Goal: Information Seeking & Learning: Check status

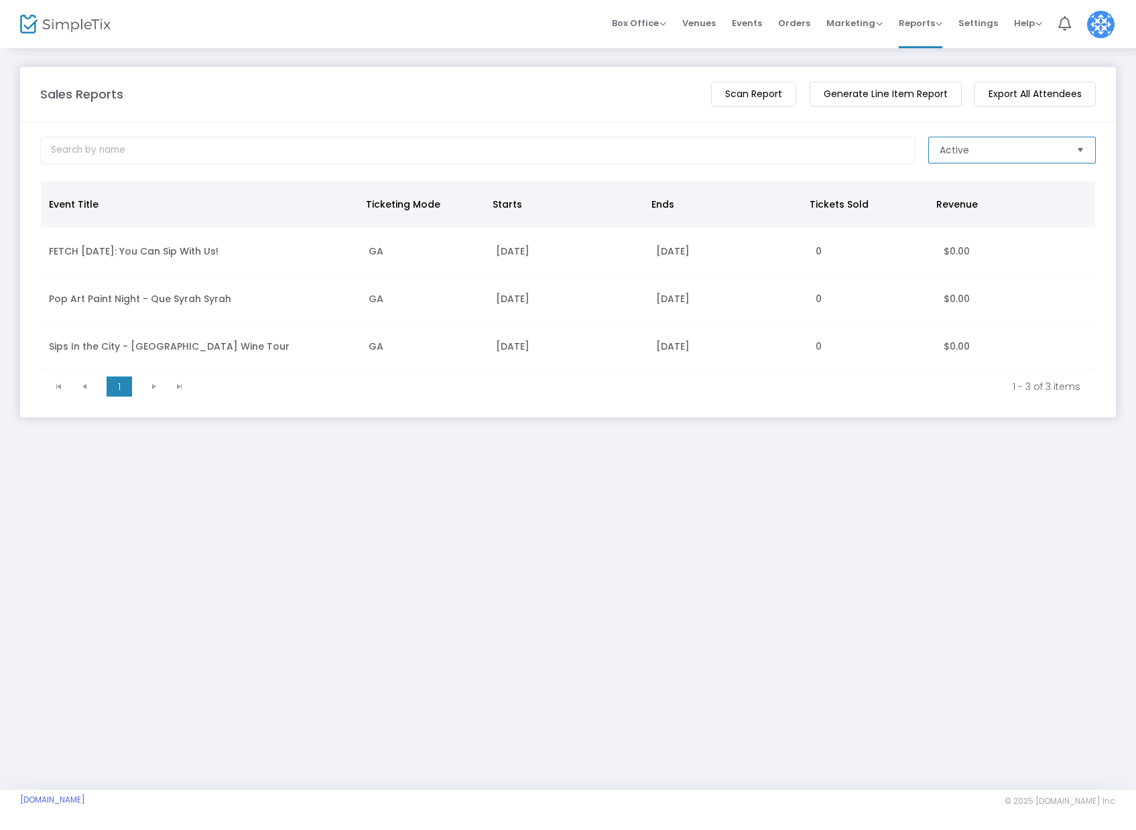
click at [1041, 147] on span "Active" at bounding box center [1002, 149] width 126 height 13
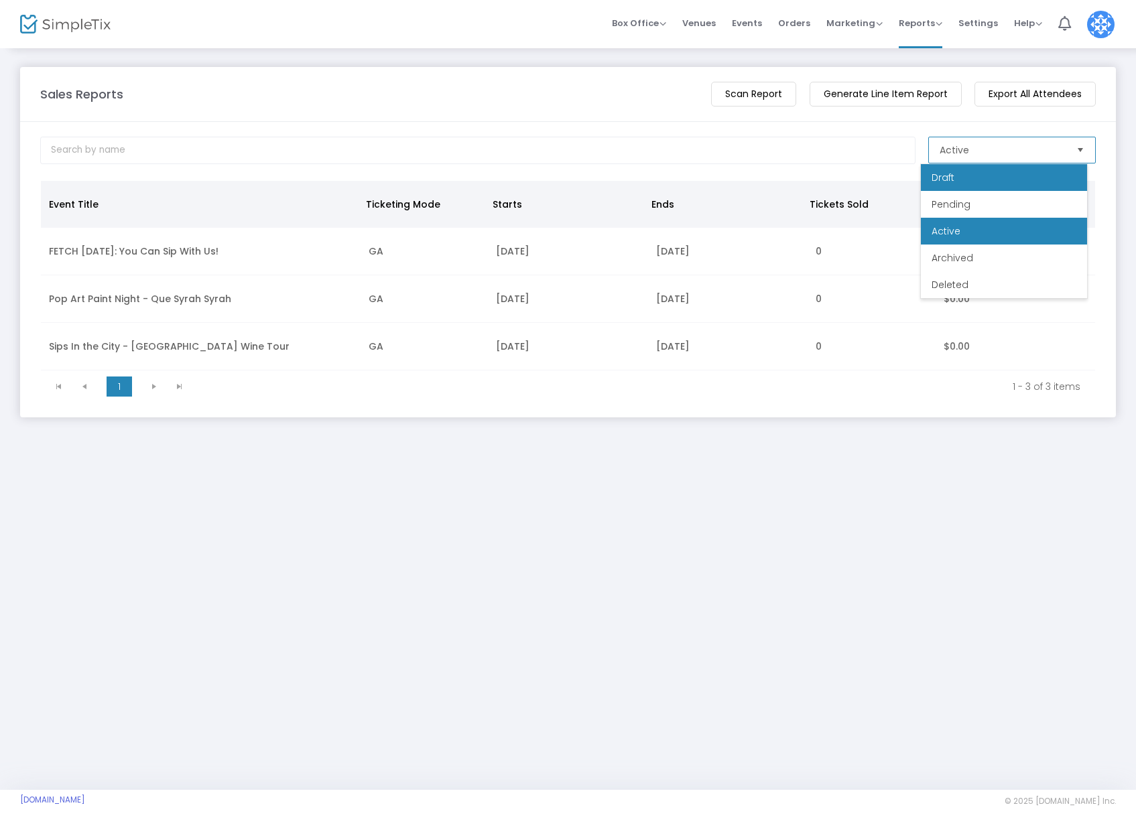
click at [986, 178] on li "Draft" at bounding box center [1004, 177] width 166 height 27
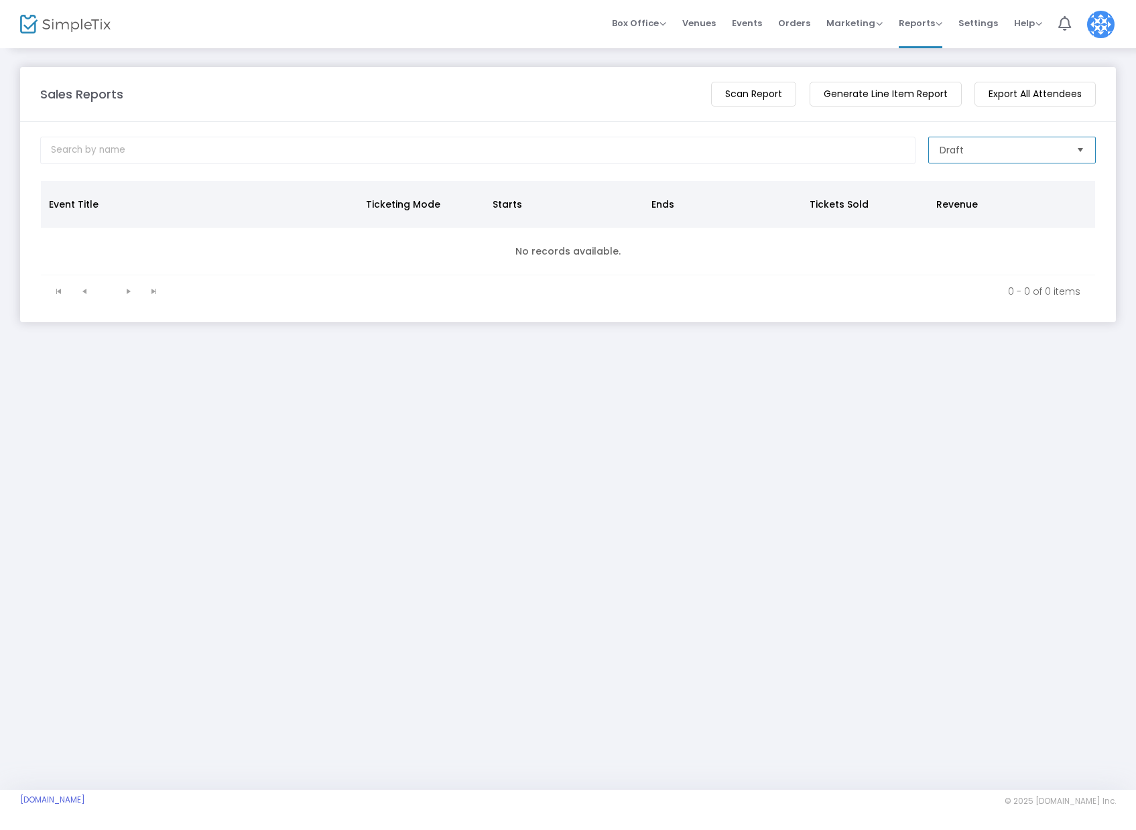
click at [1010, 143] on span "Draft" at bounding box center [1002, 149] width 126 height 13
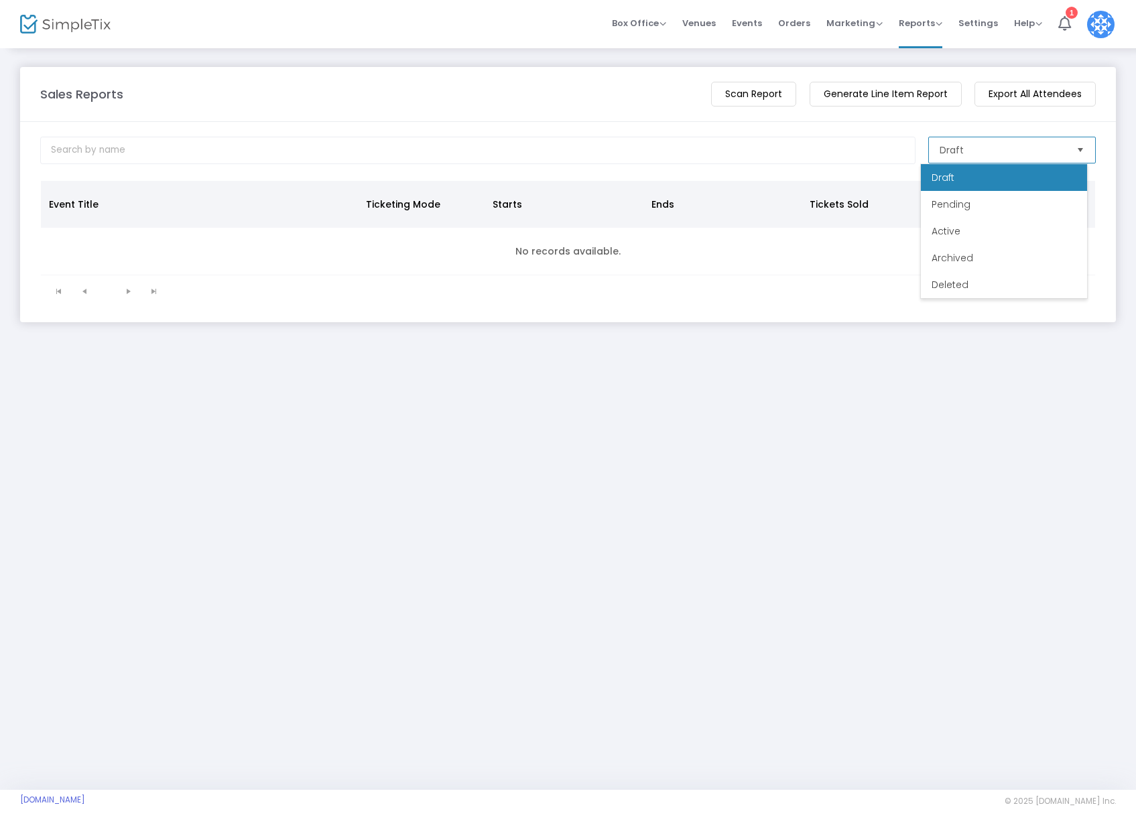
click at [985, 249] on li "Archived" at bounding box center [1004, 258] width 166 height 27
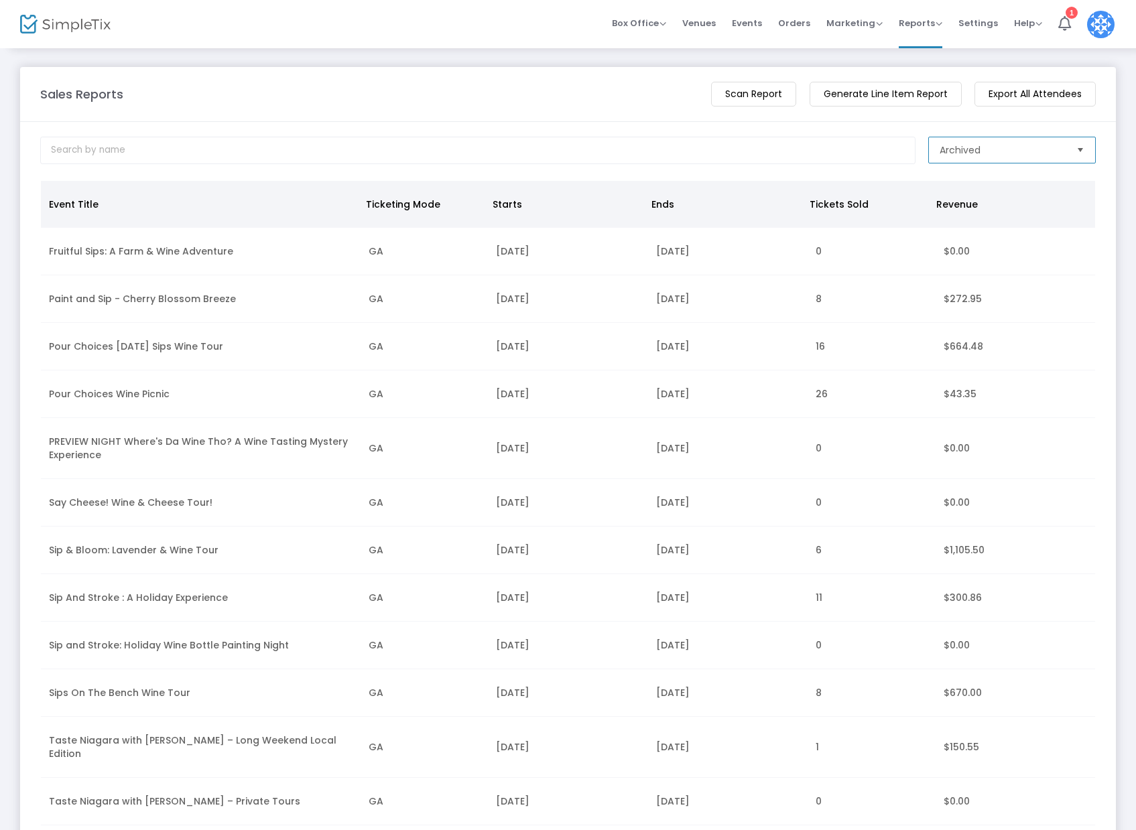
scroll to position [237, 0]
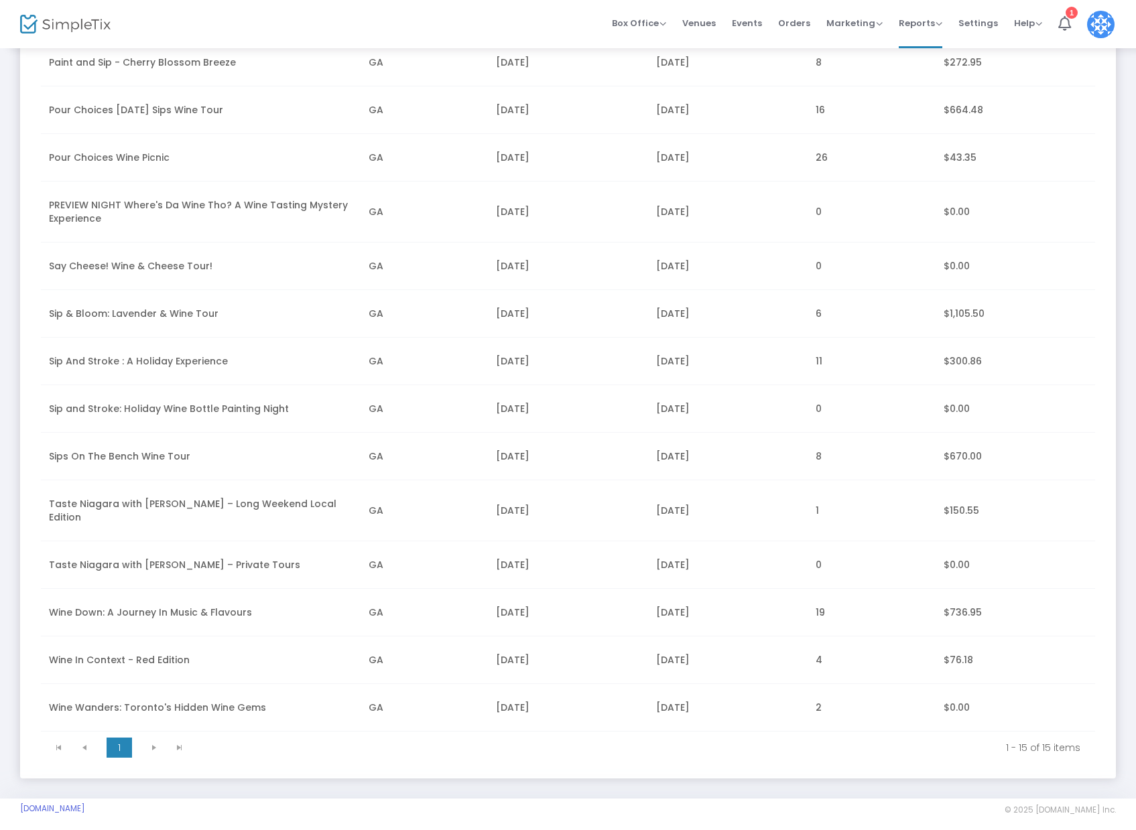
drag, startPoint x: 151, startPoint y: 733, endPoint x: 159, endPoint y: 733, distance: 8.0
click at [159, 738] on kendo-pager-next-buttons at bounding box center [166, 748] width 51 height 20
drag, startPoint x: 714, startPoint y: 649, endPoint x: 647, endPoint y: 651, distance: 67.1
click at [648, 651] on td "2025-03-21" at bounding box center [727, 661] width 159 height 48
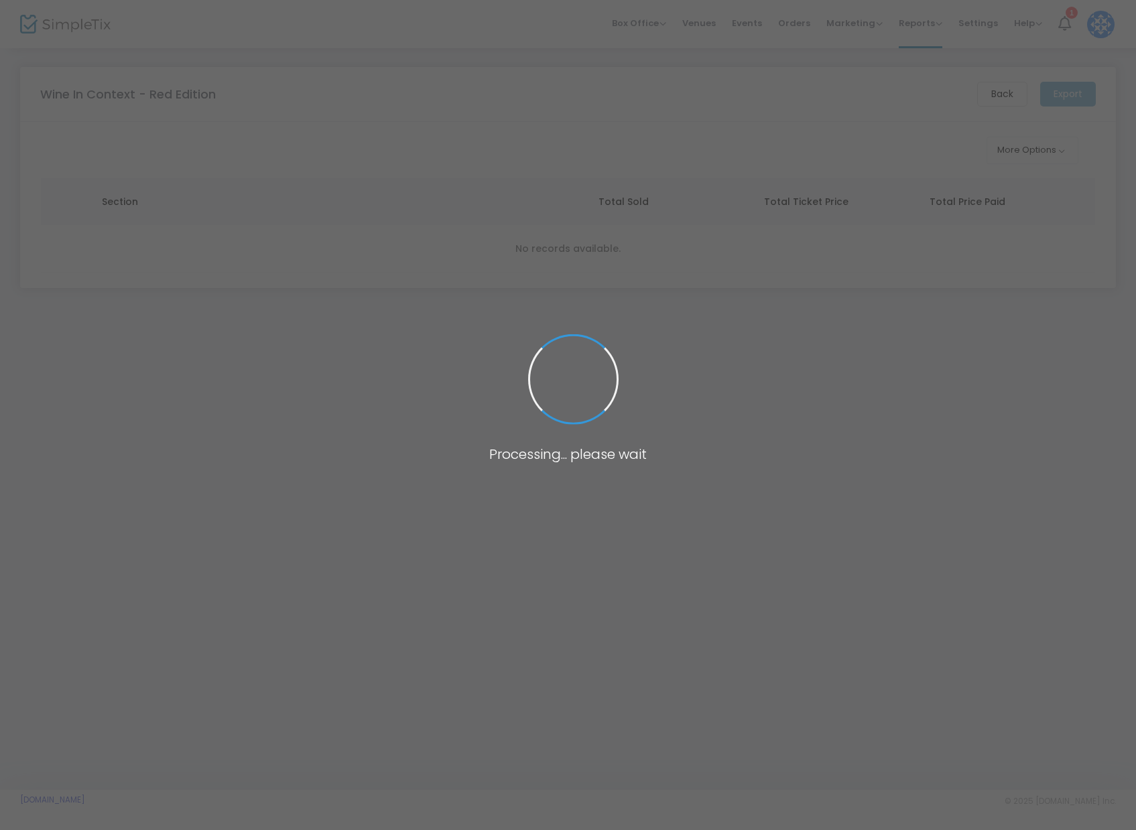
scroll to position [0, 0]
copy td "2025-03-21"
